Goal: Task Accomplishment & Management: Use online tool/utility

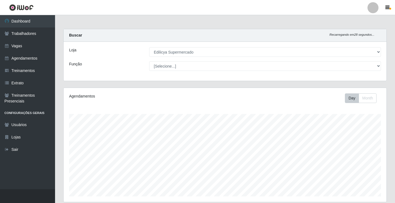
select select "460"
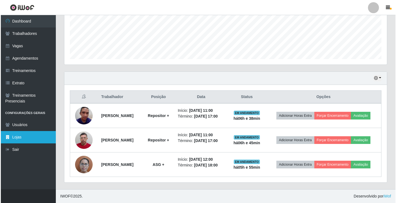
scroll to position [114, 323]
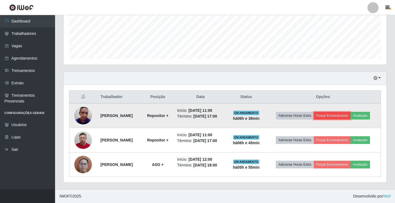
click at [340, 117] on button "Forçar Encerramento" at bounding box center [332, 116] width 37 height 8
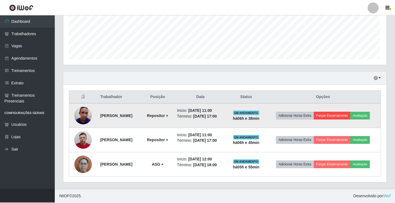
scroll to position [114, 320]
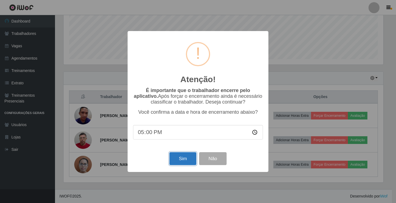
click at [185, 163] on button "Sim" at bounding box center [182, 158] width 27 height 13
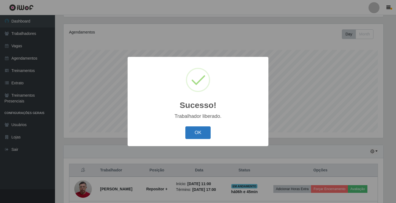
click at [205, 131] on button "OK" at bounding box center [198, 133] width 26 height 13
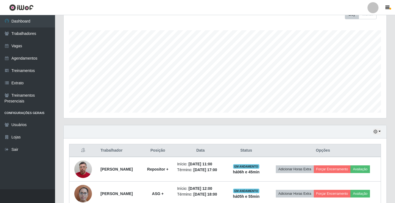
scroll to position [113, 0]
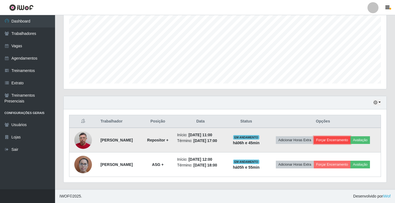
click at [331, 142] on button "Forçar Encerramento" at bounding box center [332, 140] width 37 height 8
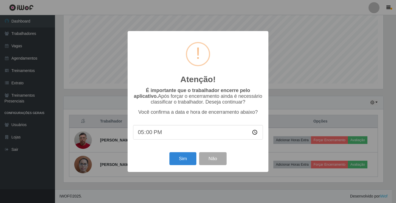
click at [182, 137] on input "17:00" at bounding box center [198, 132] width 130 height 15
click at [153, 136] on input "17:00" at bounding box center [198, 132] width 130 height 15
click at [218, 157] on button "Não" at bounding box center [212, 158] width 27 height 13
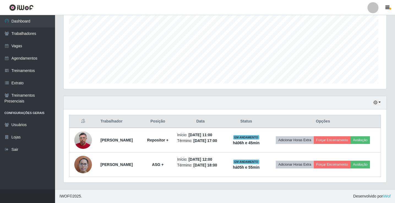
scroll to position [114, 323]
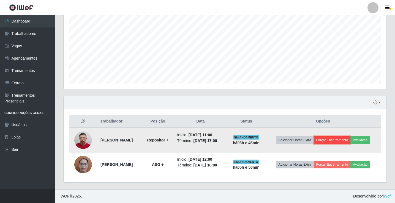
click at [333, 141] on button "Forçar Encerramento" at bounding box center [332, 140] width 37 height 8
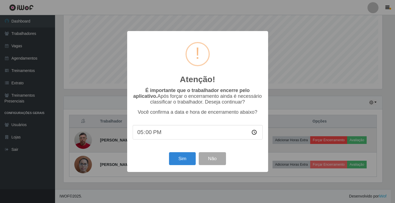
scroll to position [114, 320]
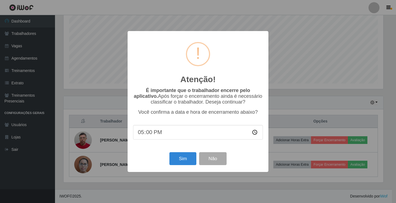
click at [151, 134] on input "17:00" at bounding box center [198, 132] width 130 height 15
type input "17:15"
click at [186, 161] on button "Sim" at bounding box center [182, 158] width 27 height 13
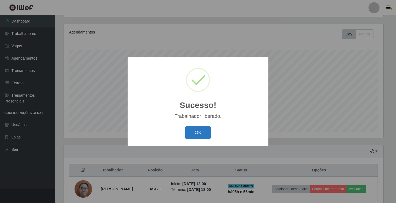
click at [191, 135] on button "OK" at bounding box center [198, 133] width 26 height 13
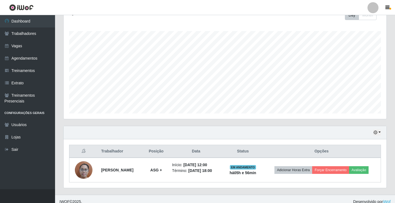
scroll to position [89, 0]
